Goal: Task Accomplishment & Management: Manage account settings

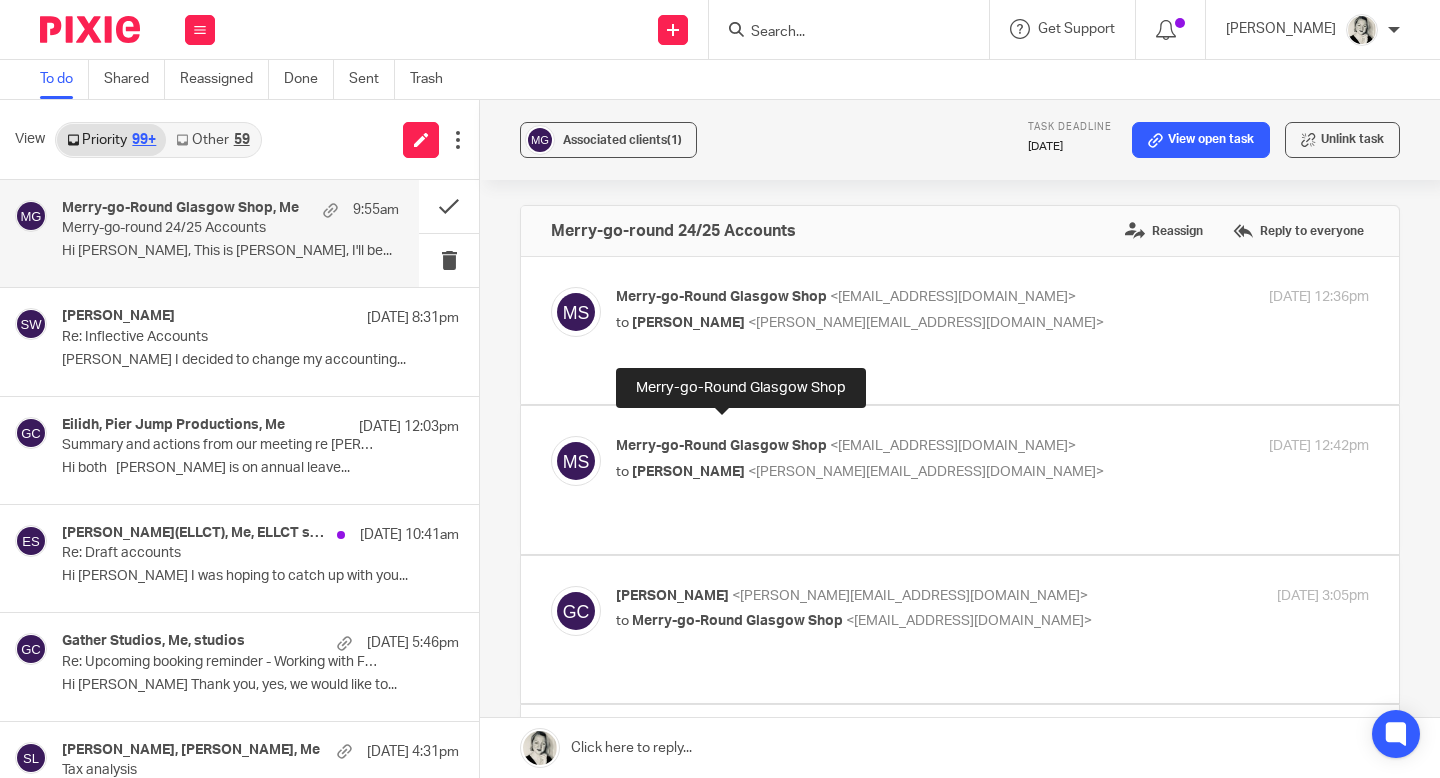
scroll to position [276, 0]
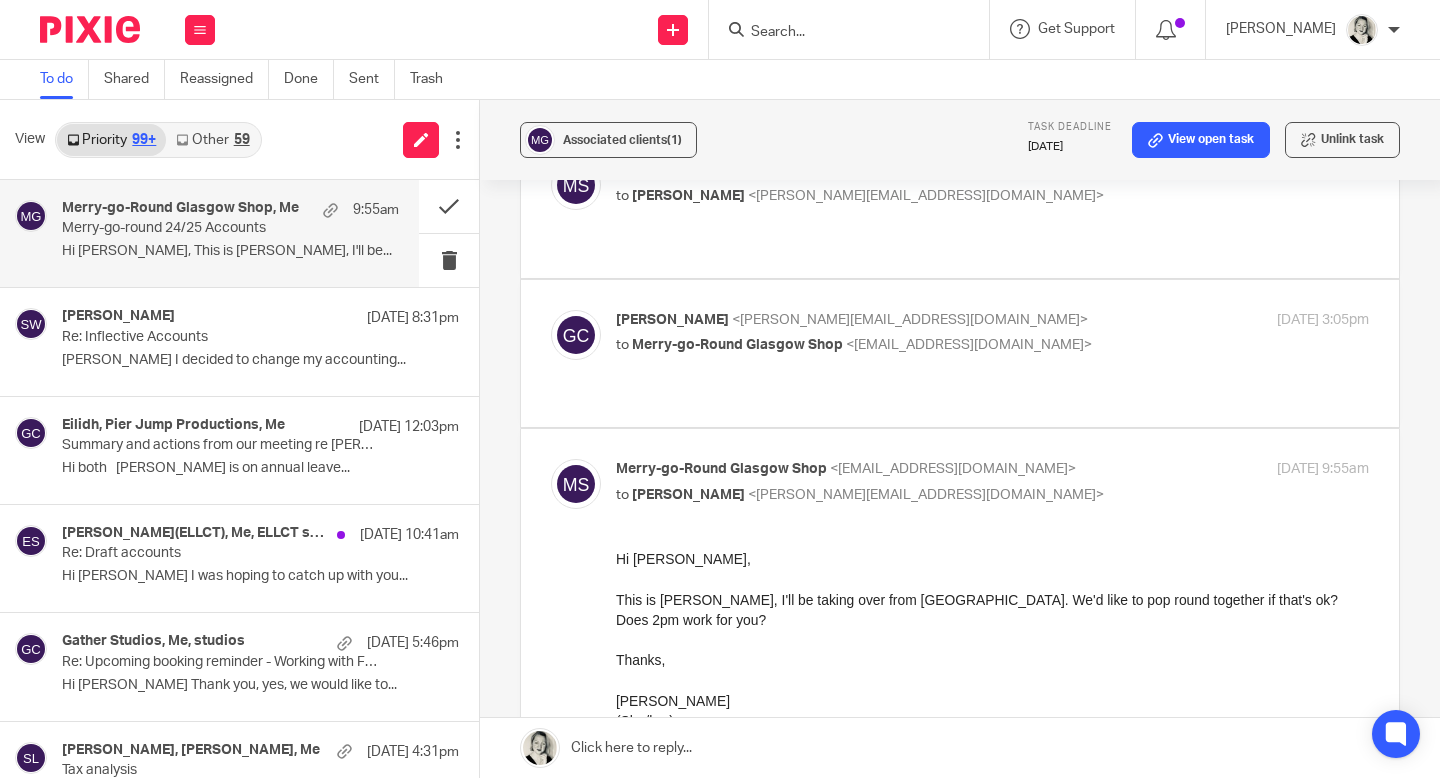
click at [240, 144] on div "59" at bounding box center [242, 140] width 16 height 14
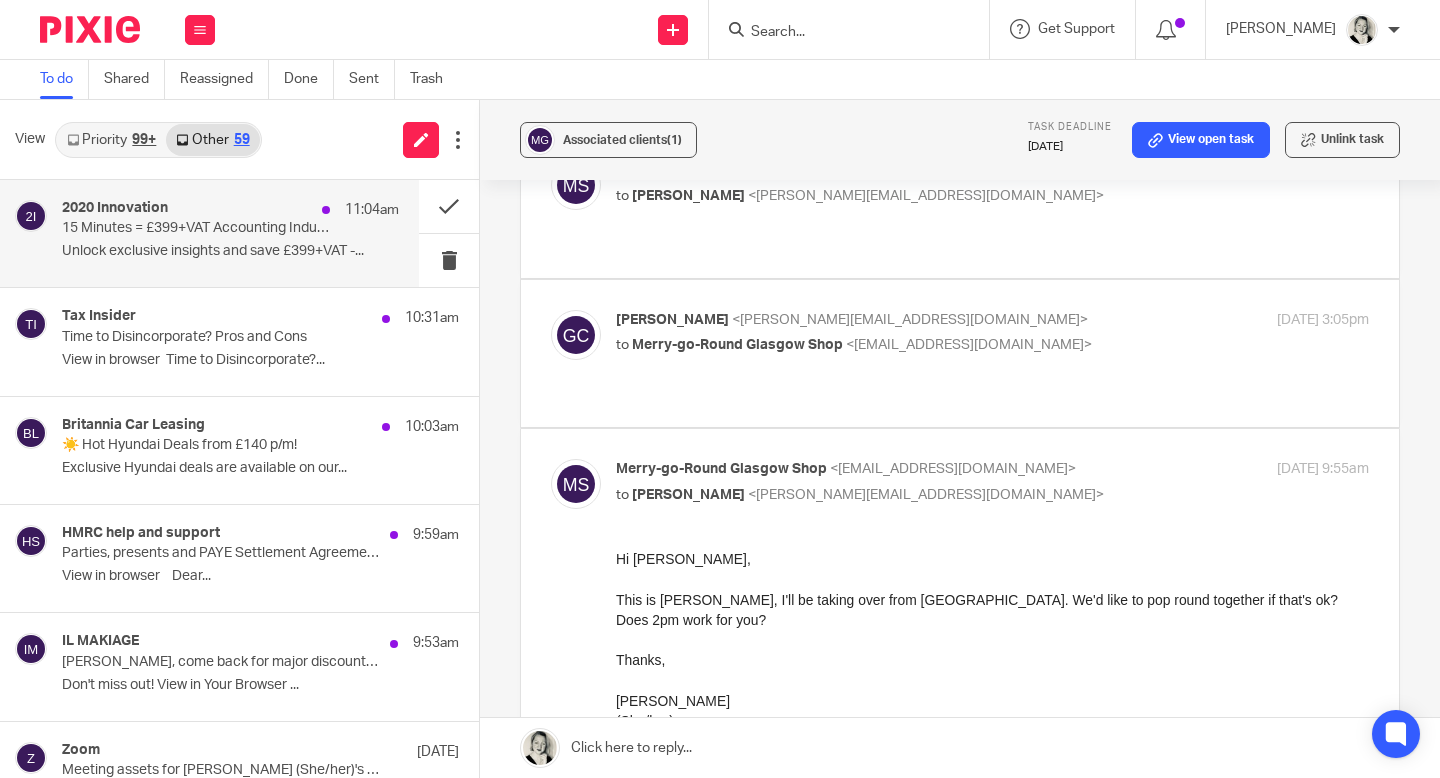
click at [234, 228] on p "15 Minutes = £399+VAT Accounting Industry Report Free" at bounding box center [197, 228] width 270 height 17
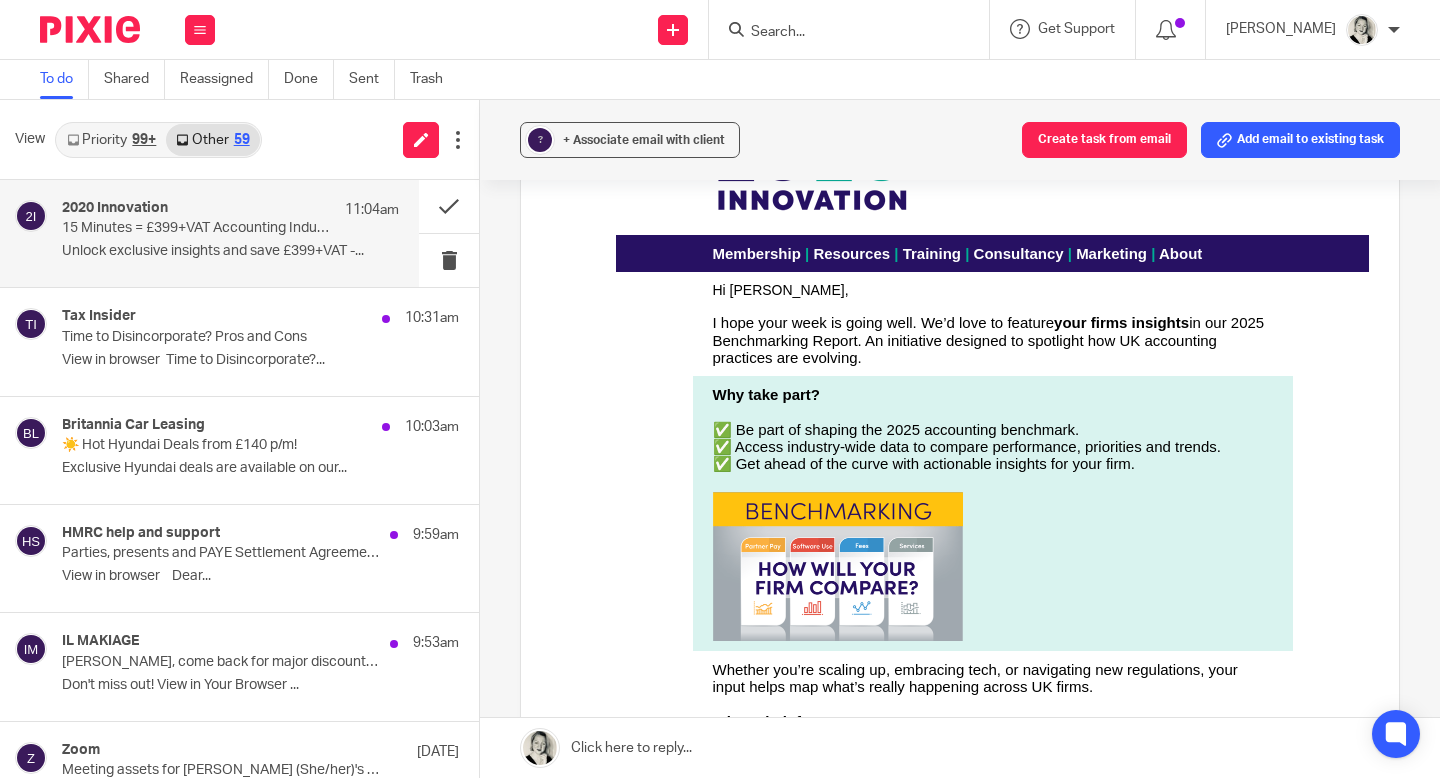
scroll to position [2, 0]
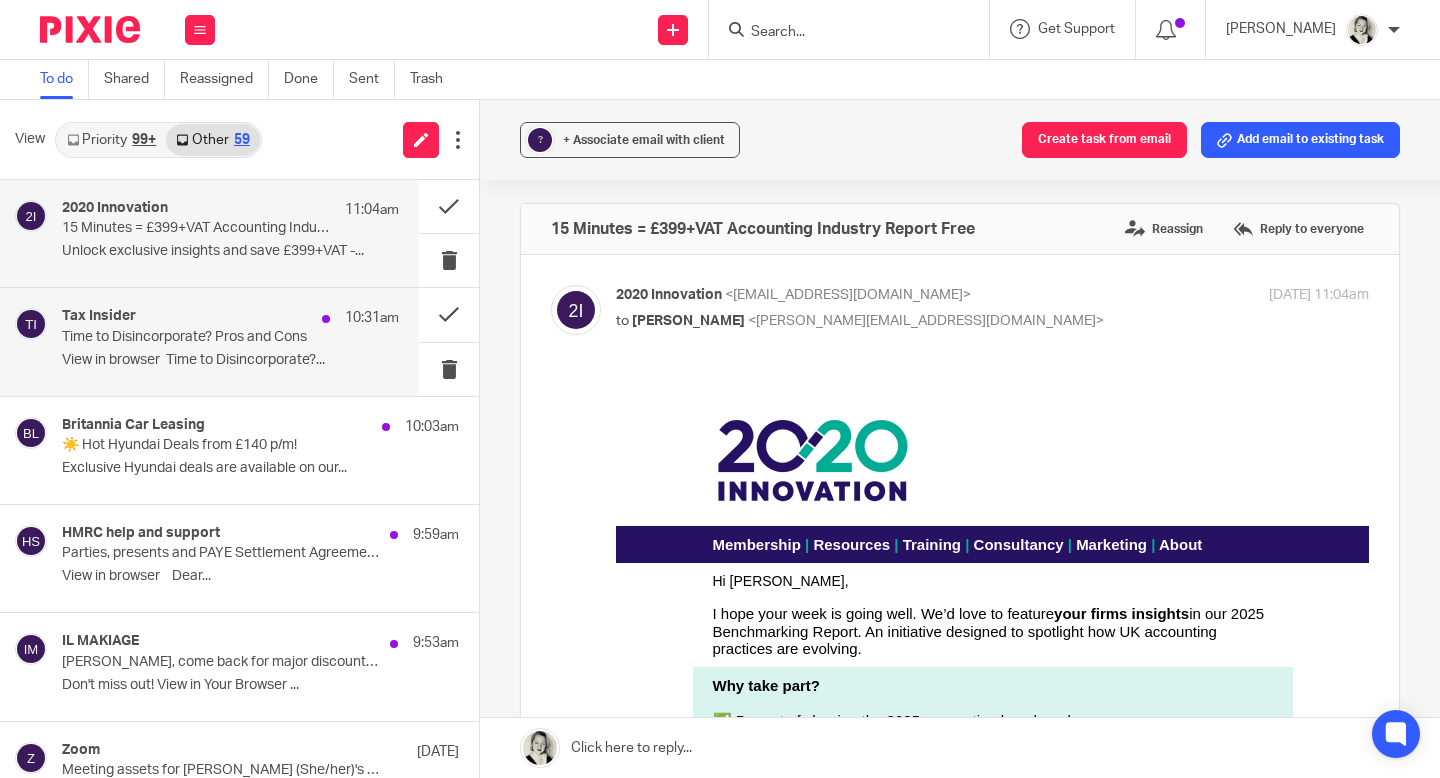
click at [298, 348] on div "Tax Insider 10:31am Time to Disincorporate? Pros and Cons View in browser Time …" at bounding box center [230, 341] width 337 height 67
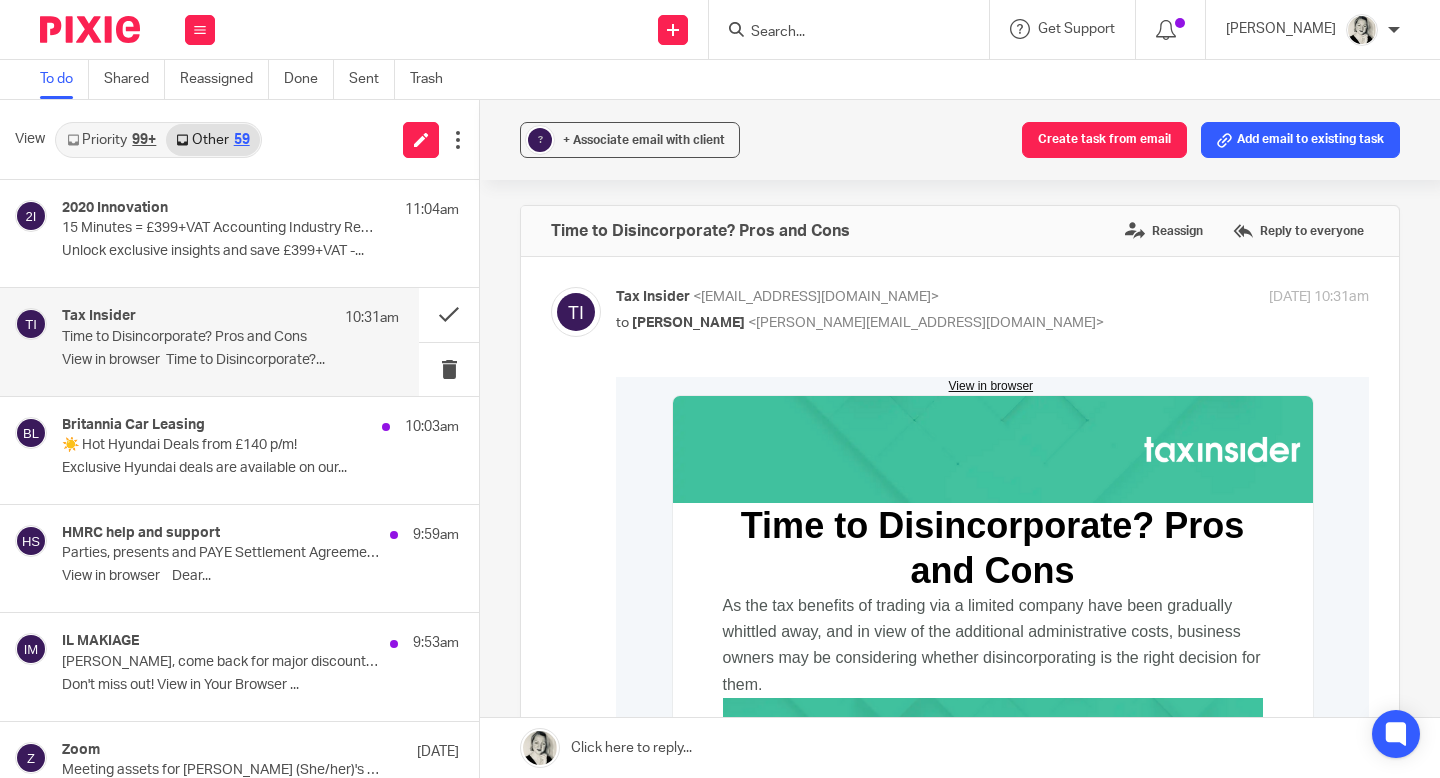
scroll to position [409, 0]
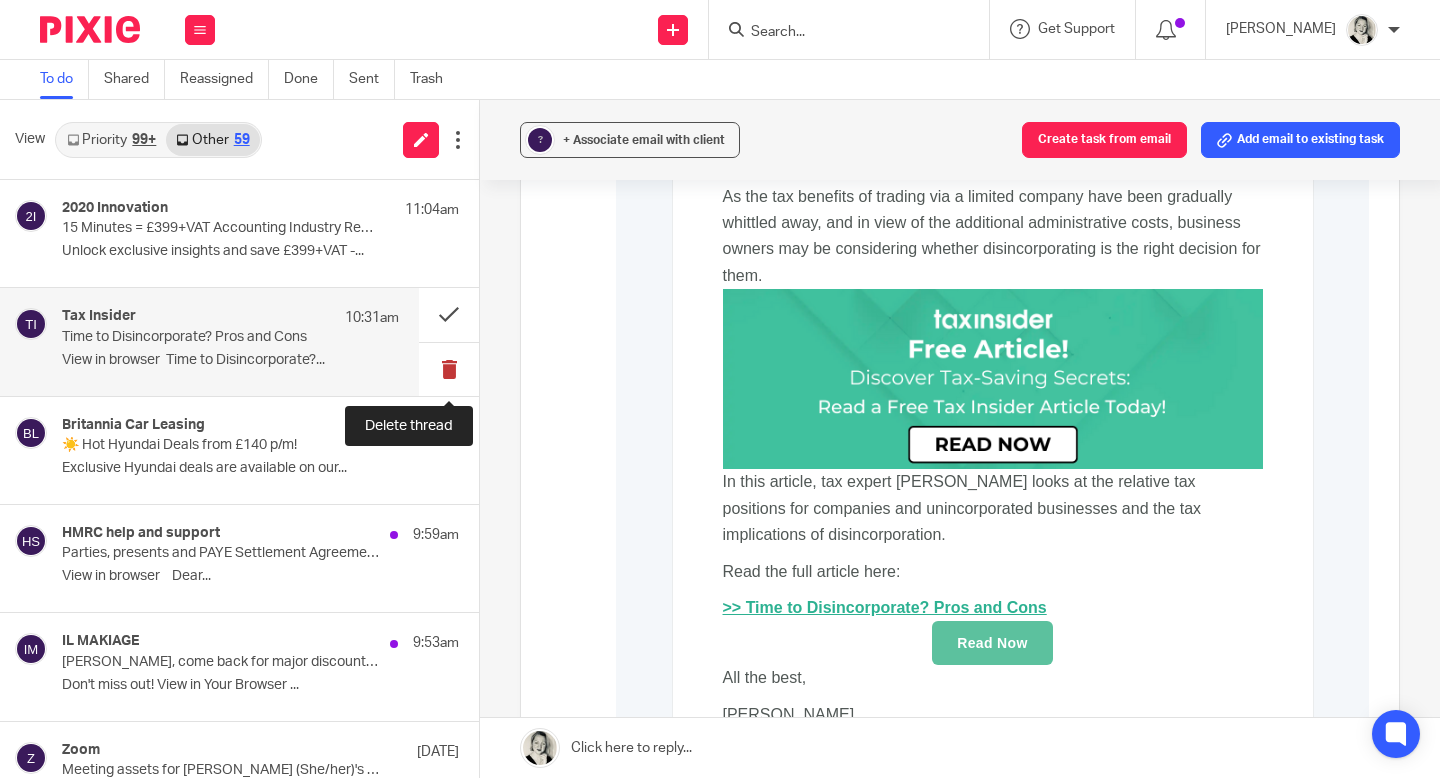
click at [449, 364] on button at bounding box center [449, 369] width 60 height 53
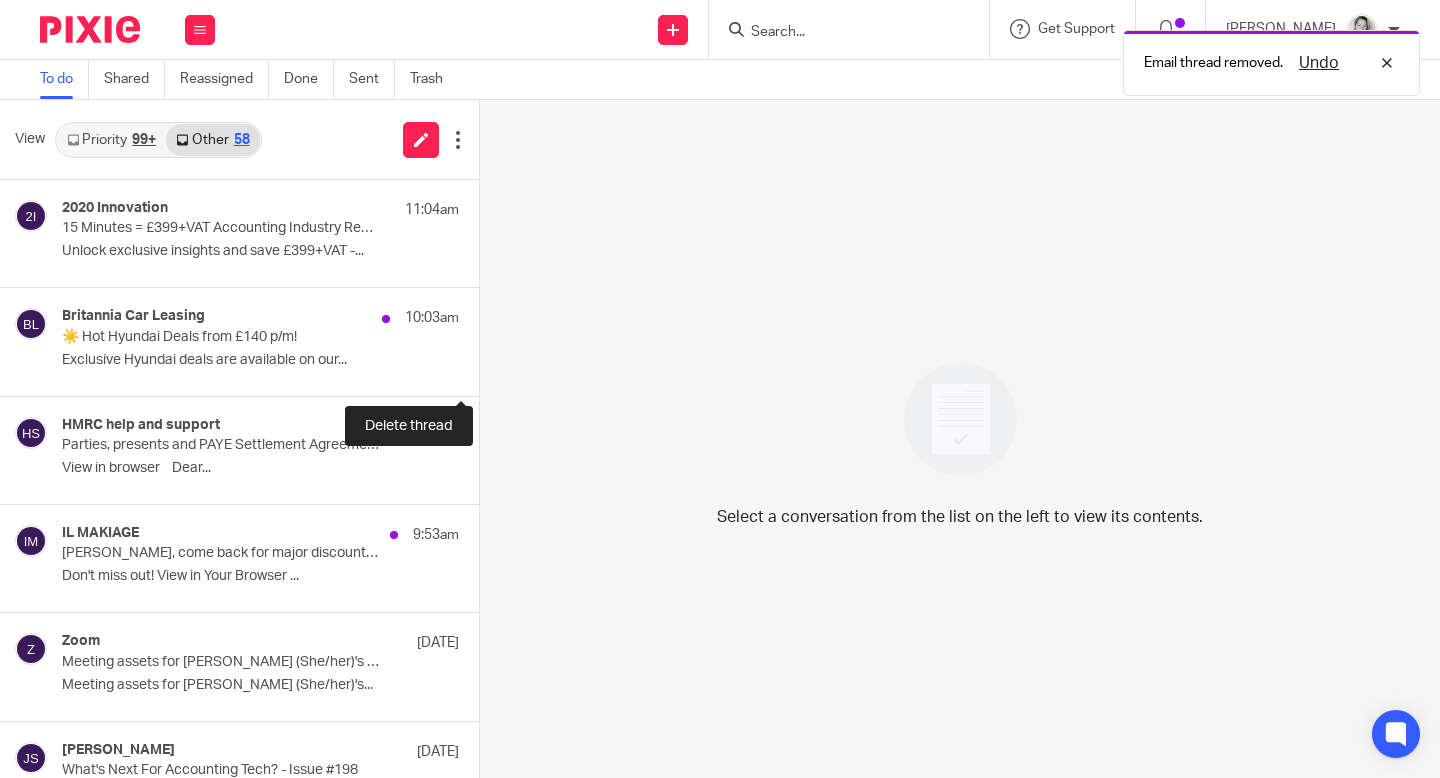
click at [479, 364] on button at bounding box center [487, 369] width 16 height 53
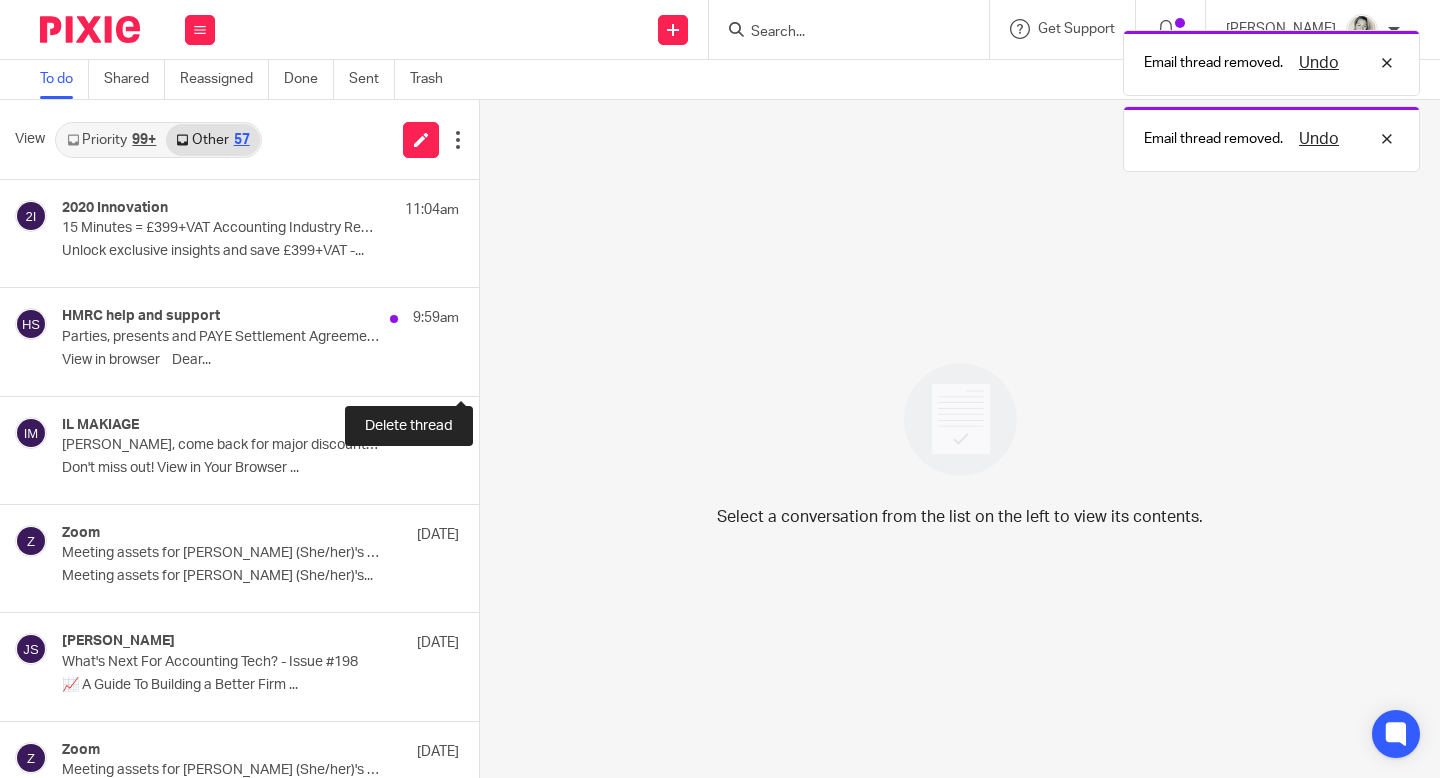
click at [479, 364] on button at bounding box center [487, 369] width 16 height 53
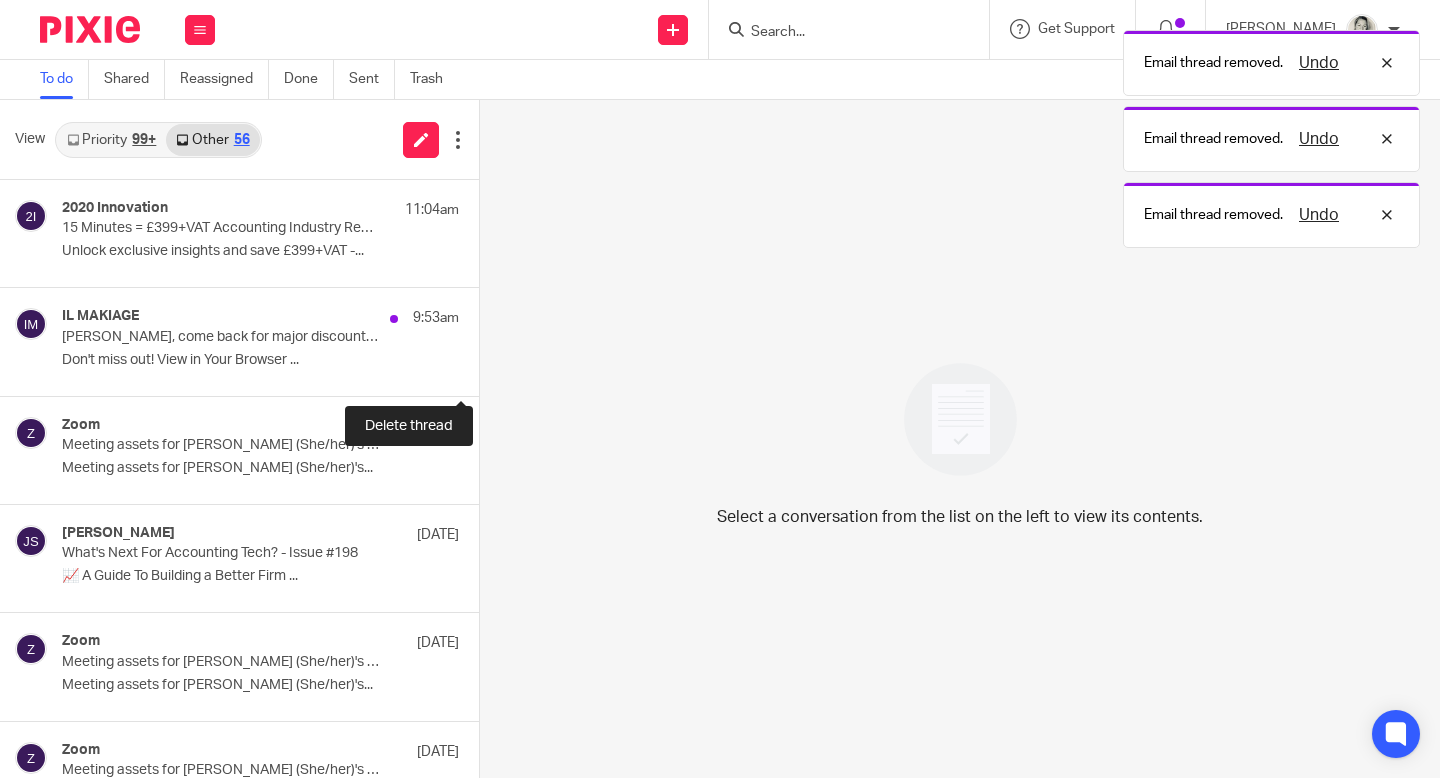
click at [479, 364] on button at bounding box center [487, 369] width 16 height 53
